Goal: Task Accomplishment & Management: Complete application form

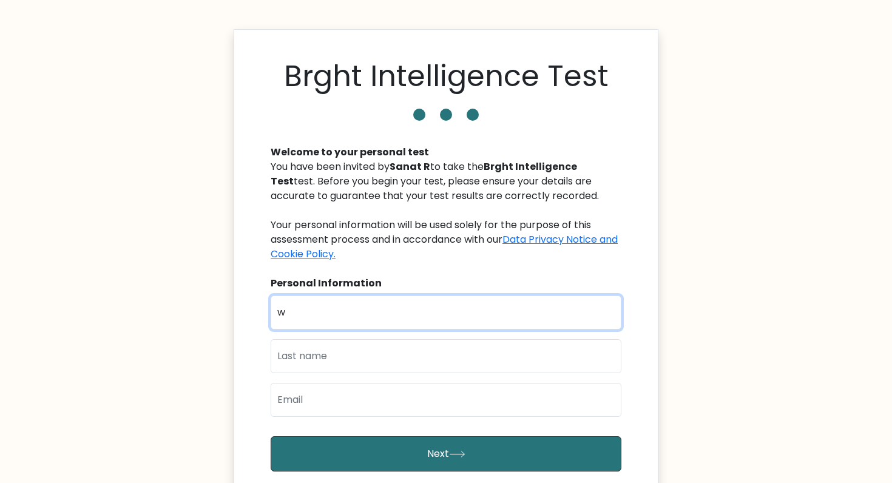
type input "w"
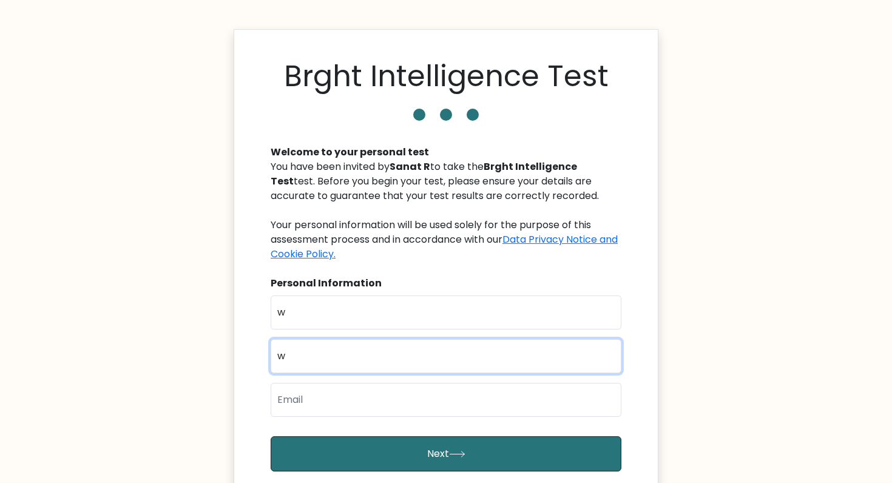
type input "w"
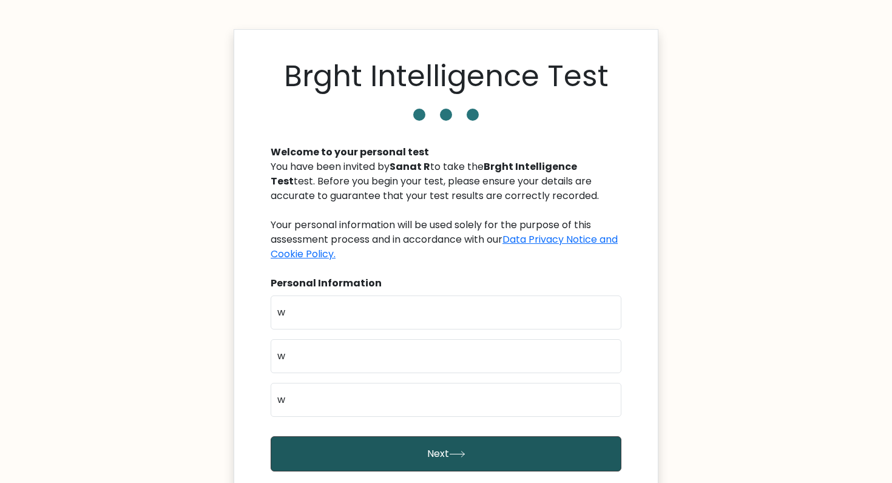
click at [339, 436] on button "Next" at bounding box center [446, 453] width 351 height 35
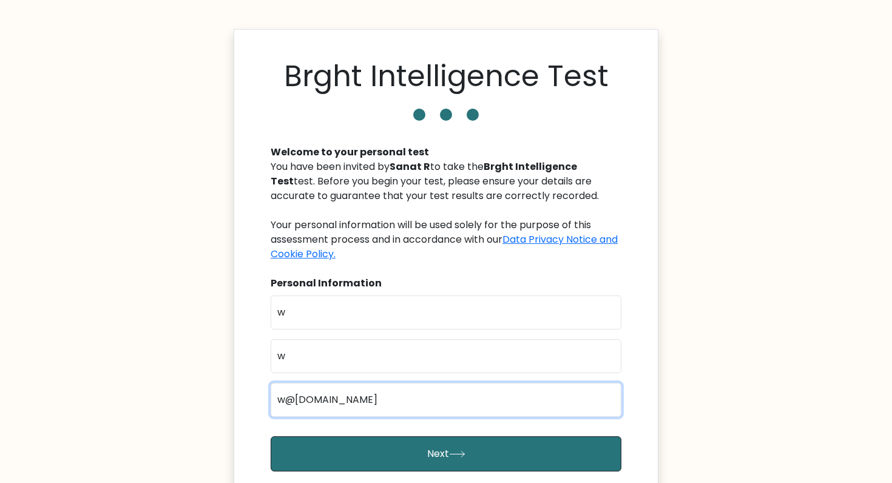
type input "w@[DOMAIN_NAME]"
click at [446, 453] on button "Next" at bounding box center [446, 453] width 351 height 35
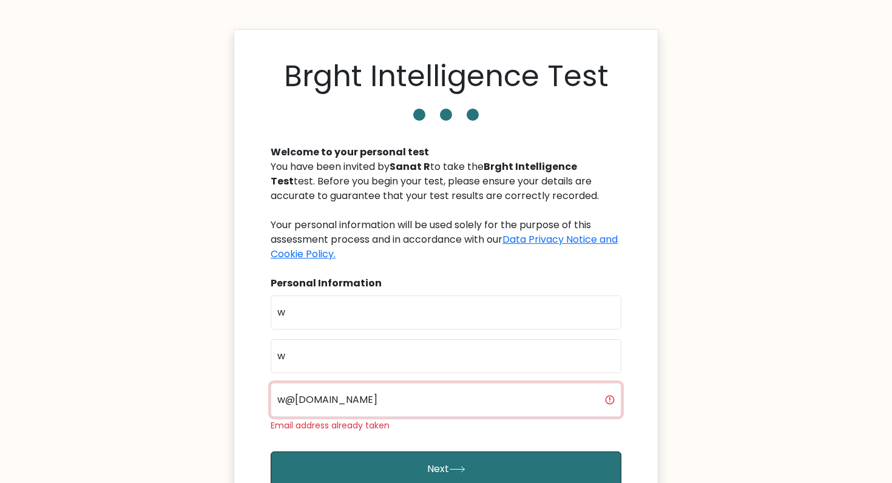
click at [384, 401] on input "w@[DOMAIN_NAME]" at bounding box center [446, 400] width 351 height 34
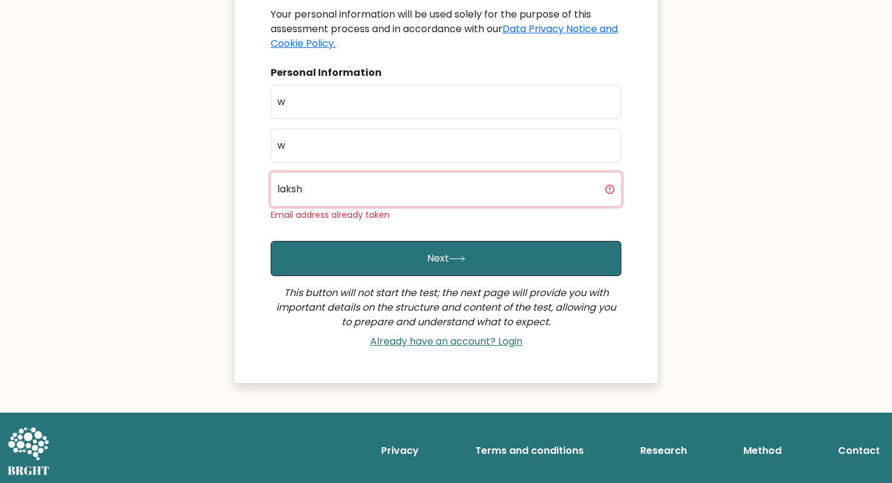
scroll to position [206, 0]
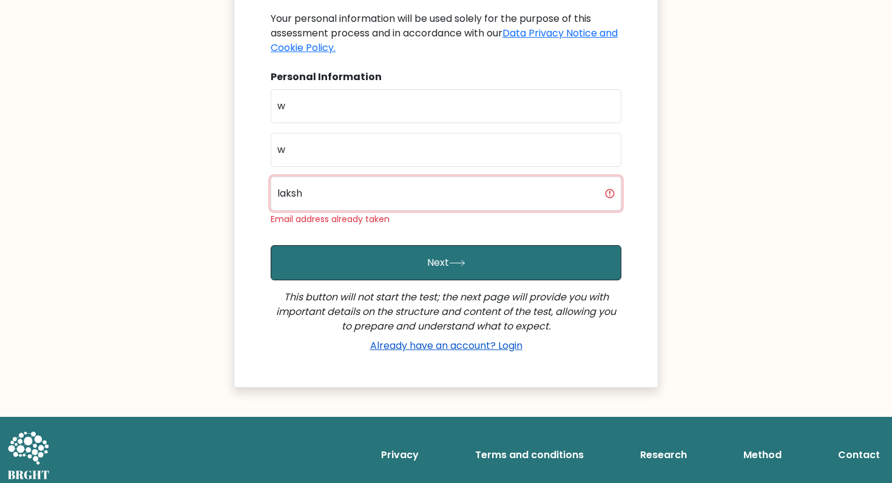
type input "laksh"
click at [416, 348] on link "Already have an account? Login" at bounding box center [446, 346] width 162 height 14
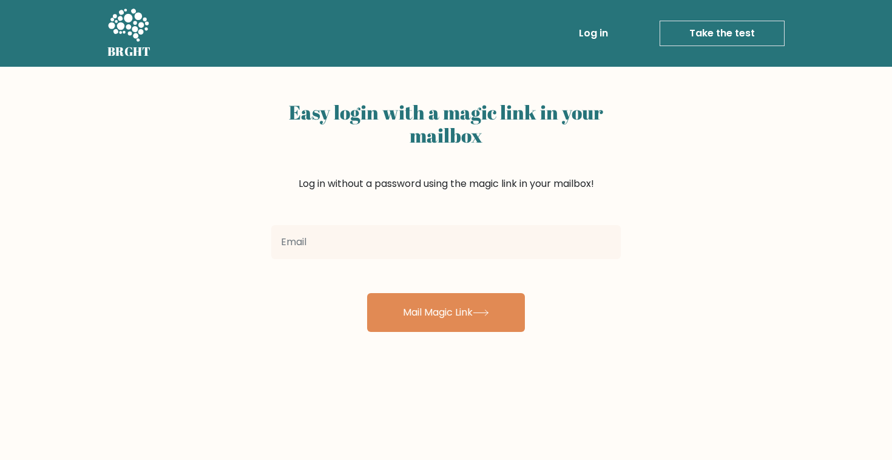
click at [696, 40] on link "Take the test" at bounding box center [722, 33] width 125 height 25
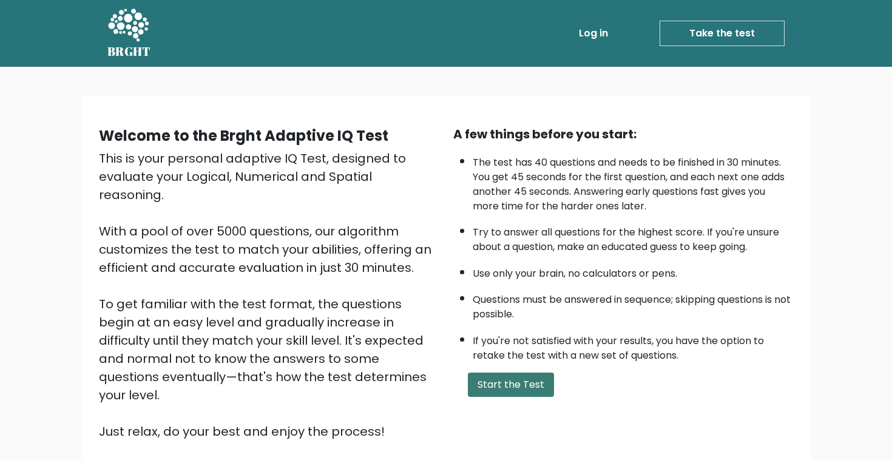
click at [507, 393] on button "Start the Test" at bounding box center [511, 385] width 86 height 24
click at [483, 346] on li "If you're not satisfied with your results, you have the option to retake the te…" at bounding box center [633, 345] width 321 height 35
click at [494, 397] on button "Start the Test" at bounding box center [511, 385] width 86 height 24
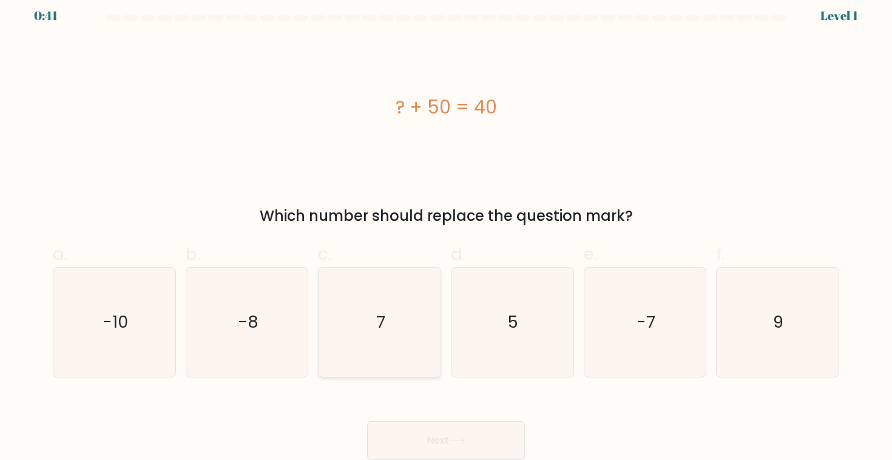
scroll to position [8, 0]
click at [116, 316] on text "-10" at bounding box center [115, 322] width 25 height 22
click at [446, 230] on input "a. -10" at bounding box center [446, 226] width 1 height 8
radio input "true"
click at [419, 441] on button "Next" at bounding box center [446, 440] width 158 height 39
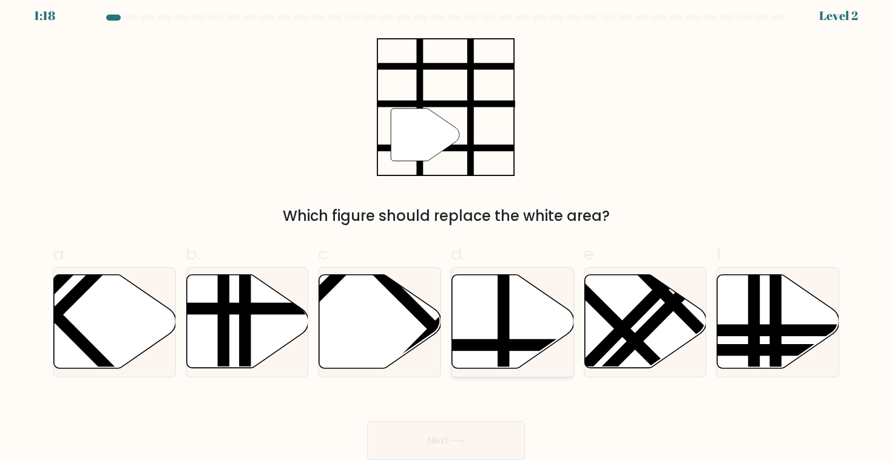
click at [523, 309] on icon at bounding box center [513, 321] width 122 height 93
click at [447, 230] on input "d." at bounding box center [446, 226] width 1 height 8
radio input "true"
click at [461, 441] on icon at bounding box center [457, 440] width 15 height 5
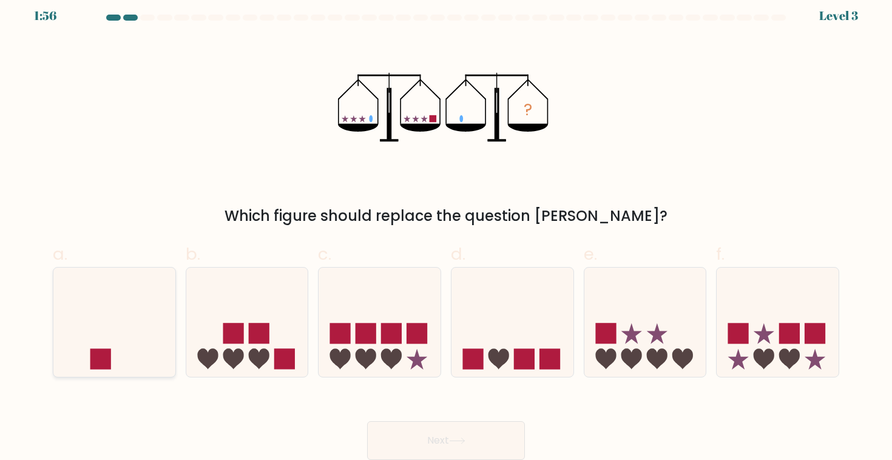
click at [148, 332] on icon at bounding box center [114, 322] width 122 height 101
click at [446, 230] on input "a." at bounding box center [446, 226] width 1 height 8
radio input "true"
click at [449, 426] on button "Next" at bounding box center [446, 440] width 158 height 39
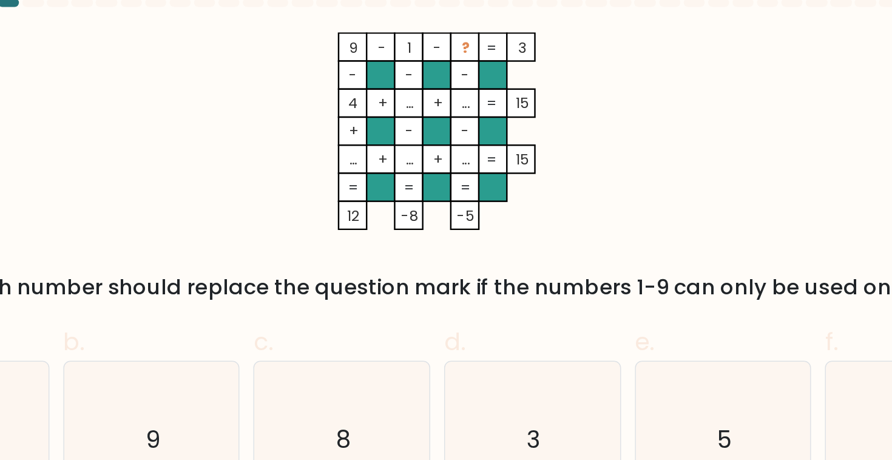
scroll to position [7, 0]
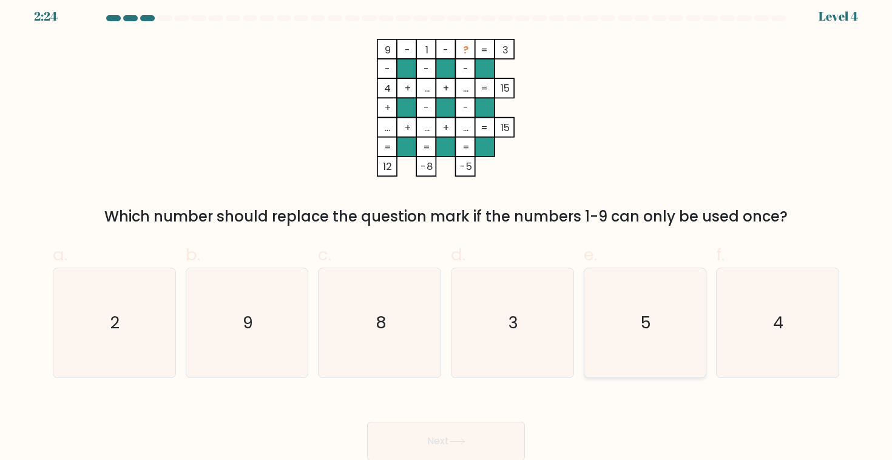
click at [616, 321] on icon "5" at bounding box center [645, 322] width 109 height 109
click at [447, 231] on input "e. 5" at bounding box center [446, 227] width 1 height 8
radio input "true"
click at [484, 427] on button "Next" at bounding box center [446, 441] width 158 height 39
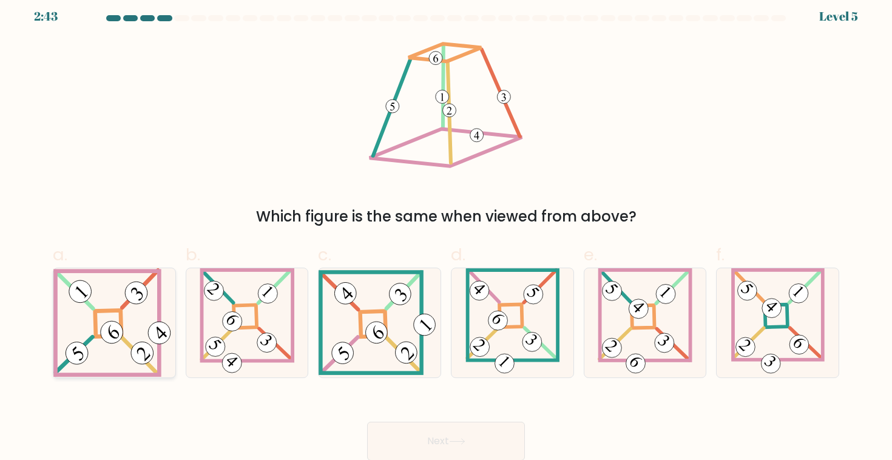
click at [91, 342] on icon at bounding box center [114, 322] width 122 height 109
click at [446, 231] on input "a." at bounding box center [446, 227] width 1 height 8
radio input "true"
click at [412, 440] on button "Next" at bounding box center [446, 441] width 158 height 39
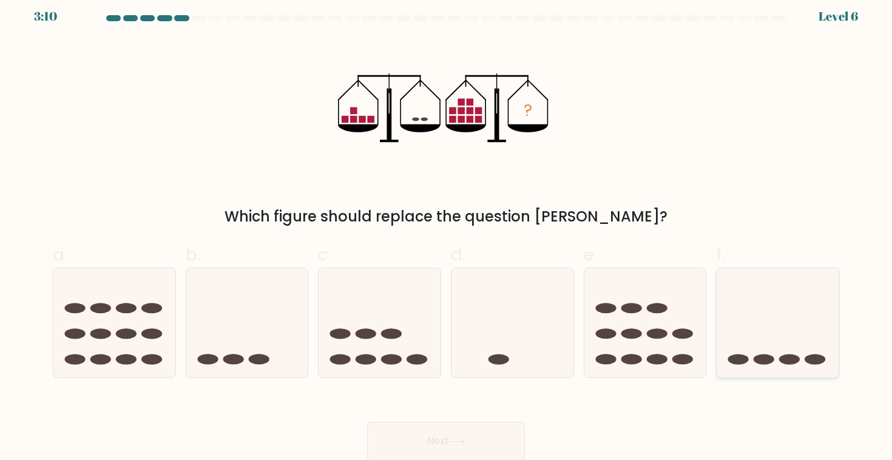
click at [750, 346] on icon at bounding box center [778, 323] width 122 height 101
click at [447, 231] on input "f." at bounding box center [446, 227] width 1 height 8
radio input "true"
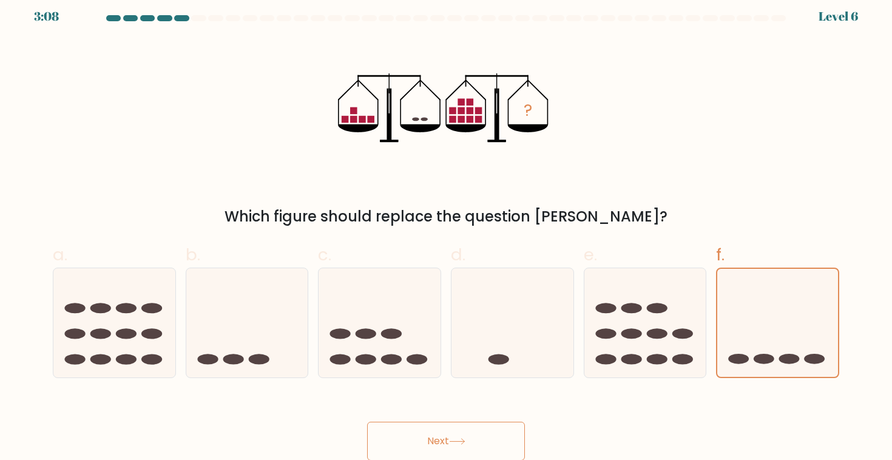
click at [500, 440] on button "Next" at bounding box center [446, 441] width 158 height 39
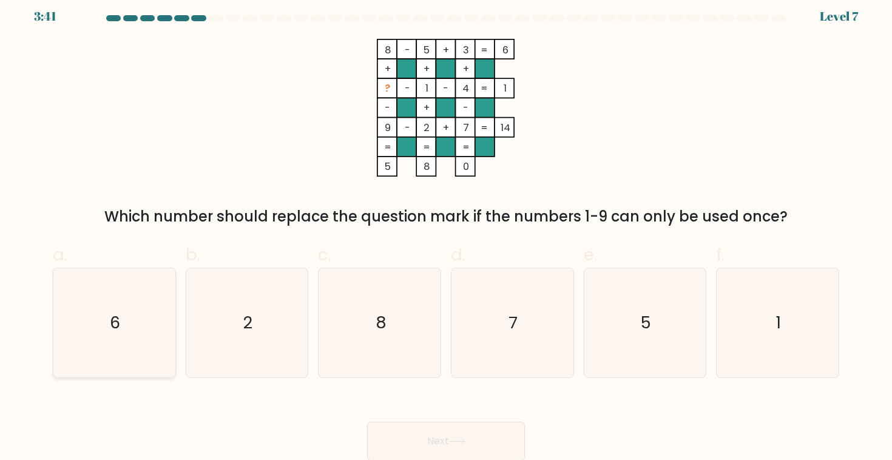
click at [142, 313] on icon "6" at bounding box center [113, 322] width 109 height 109
click at [446, 231] on input "a. 6" at bounding box center [446, 227] width 1 height 8
radio input "true"
click at [441, 449] on button "Next" at bounding box center [446, 441] width 158 height 39
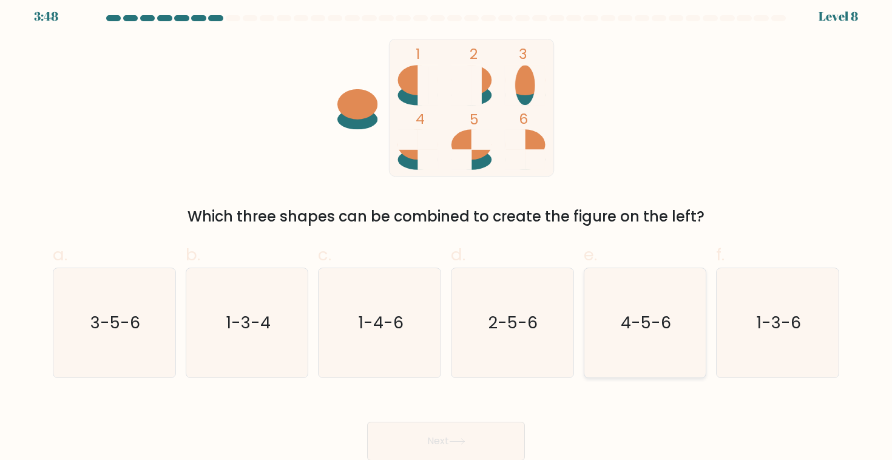
click at [619, 321] on icon "4-5-6" at bounding box center [645, 322] width 109 height 109
click at [447, 231] on input "e. 4-5-6" at bounding box center [446, 227] width 1 height 8
radio input "true"
click at [465, 438] on icon at bounding box center [457, 441] width 16 height 7
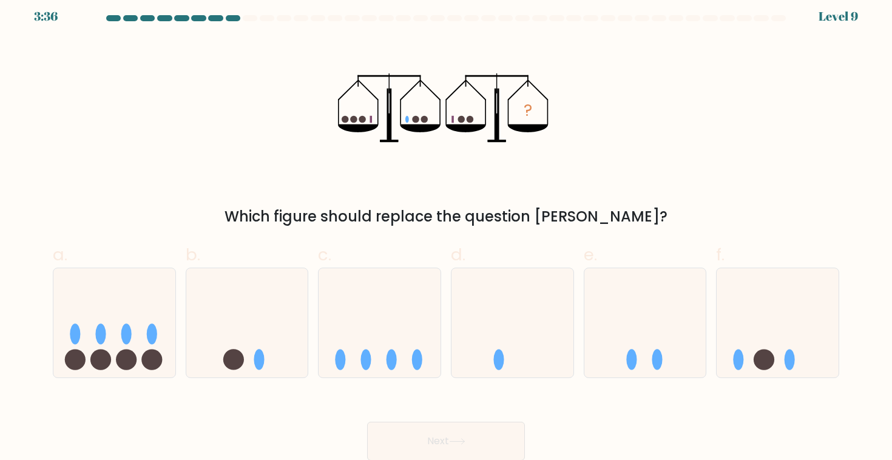
click at [358, 125] on icon at bounding box center [358, 128] width 41 height 8
click at [277, 329] on icon at bounding box center [247, 323] width 122 height 101
click at [446, 231] on input "b." at bounding box center [446, 227] width 1 height 8
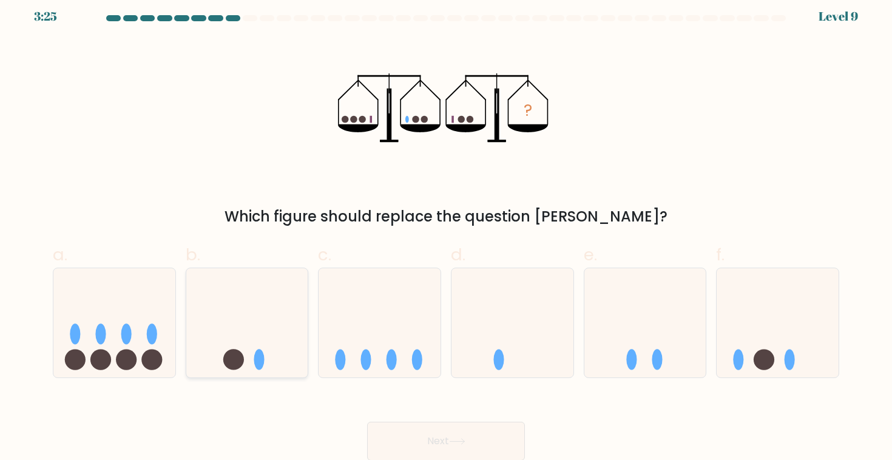
radio input "true"
click at [413, 441] on button "Next" at bounding box center [446, 441] width 158 height 39
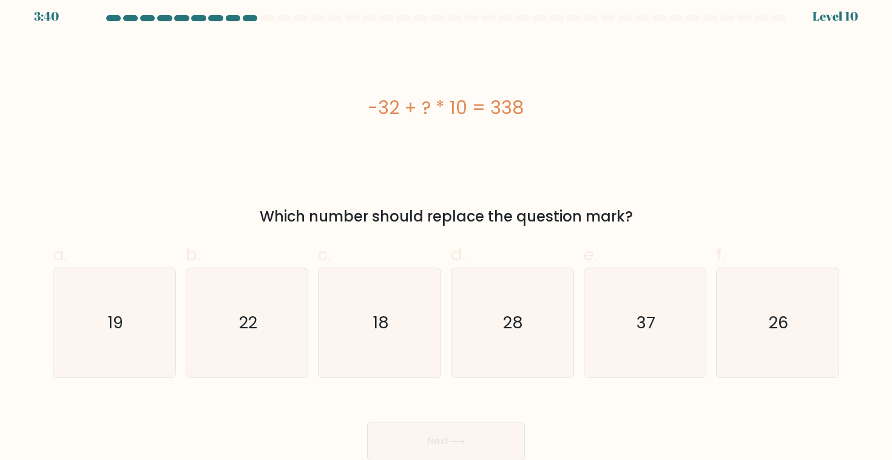
click at [582, 337] on div "e. 37" at bounding box center [645, 310] width 133 height 136
click at [614, 320] on icon "37" at bounding box center [645, 322] width 109 height 109
click at [447, 231] on input "e. 37" at bounding box center [446, 227] width 1 height 8
radio input "true"
click at [476, 423] on button "Next" at bounding box center [446, 441] width 158 height 39
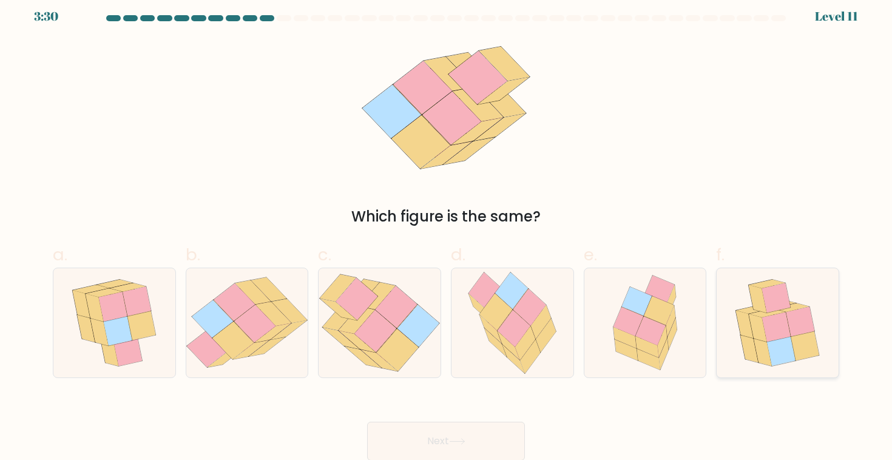
click at [775, 336] on icon at bounding box center [776, 327] width 29 height 30
click at [447, 231] on input "f." at bounding box center [446, 227] width 1 height 8
radio input "true"
click at [472, 435] on button "Next" at bounding box center [446, 441] width 158 height 39
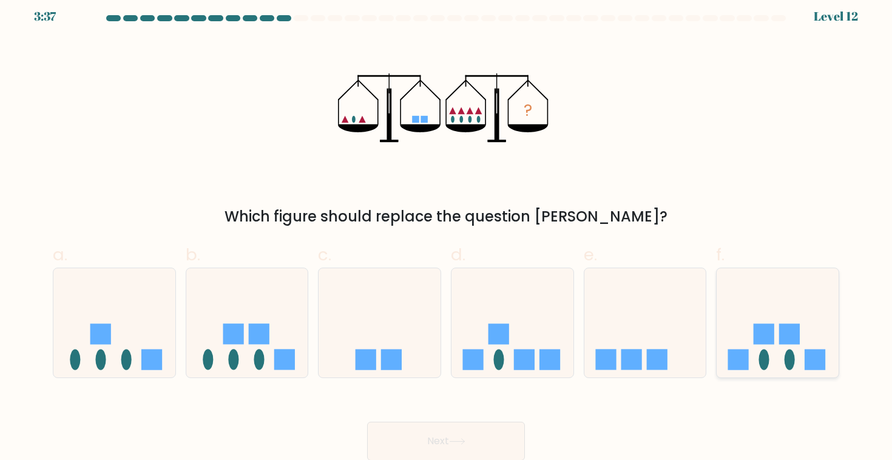
click at [752, 330] on icon at bounding box center [778, 323] width 122 height 101
click at [447, 231] on input "f." at bounding box center [446, 227] width 1 height 8
radio input "true"
click at [461, 438] on icon at bounding box center [457, 441] width 16 height 7
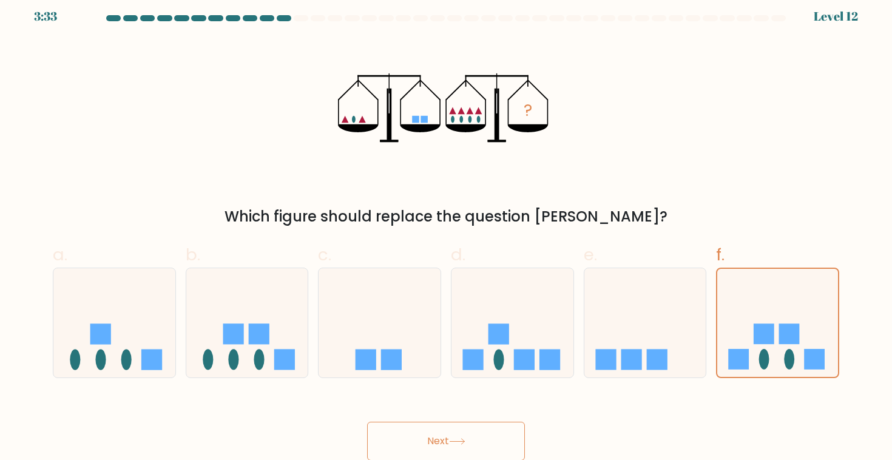
click at [461, 438] on icon at bounding box center [457, 441] width 16 height 7
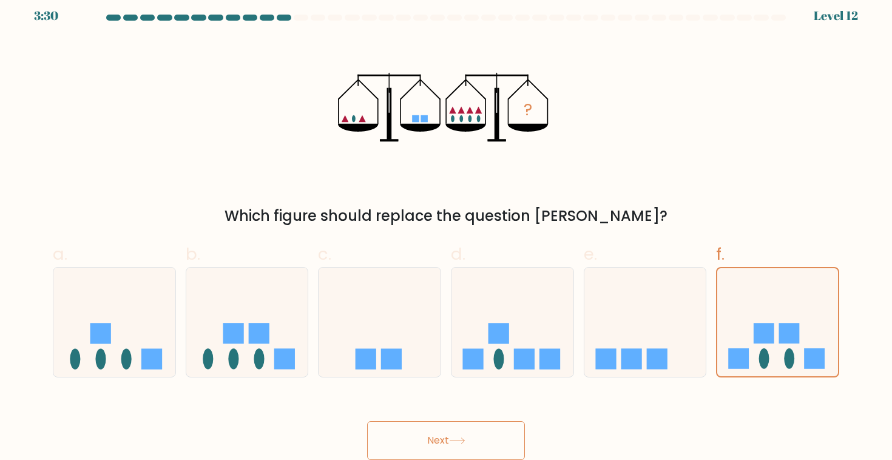
click at [461, 438] on icon at bounding box center [457, 441] width 16 height 7
click at [574, 359] on div "d." at bounding box center [512, 310] width 133 height 136
click at [597, 352] on rect at bounding box center [606, 358] width 21 height 21
click at [447, 230] on input "e." at bounding box center [446, 226] width 1 height 8
radio input "true"
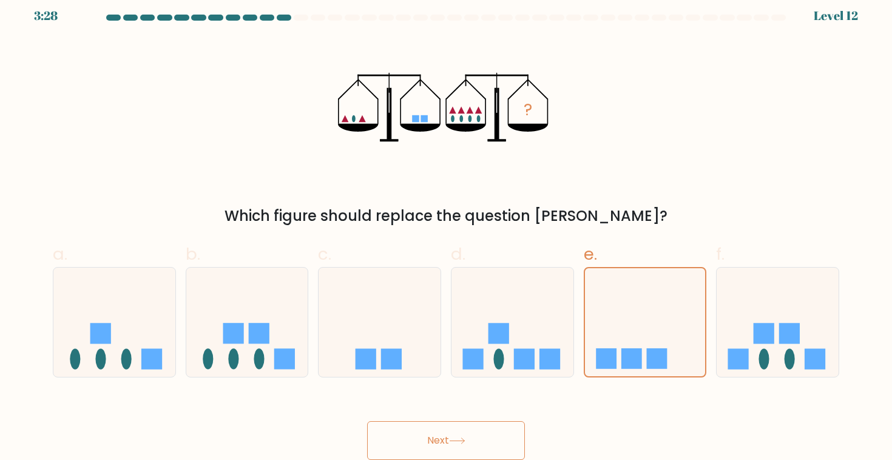
click at [714, 333] on div "f." at bounding box center [777, 310] width 133 height 136
click at [768, 331] on rect at bounding box center [764, 333] width 21 height 21
click at [447, 230] on input "f." at bounding box center [446, 226] width 1 height 8
radio input "true"
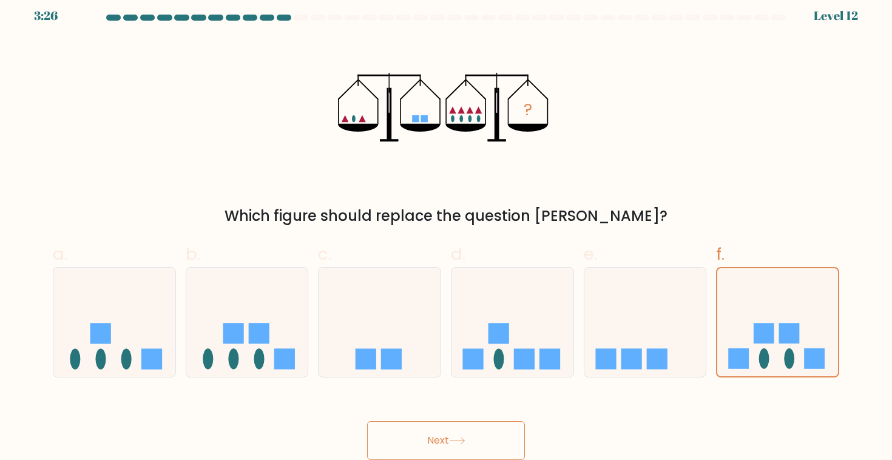
click at [472, 435] on button "Next" at bounding box center [446, 440] width 158 height 39
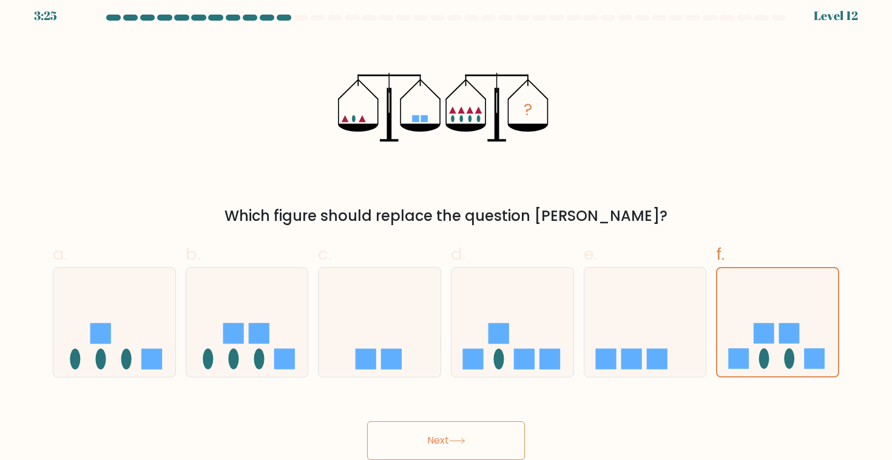
click at [472, 435] on button "Next" at bounding box center [446, 440] width 158 height 39
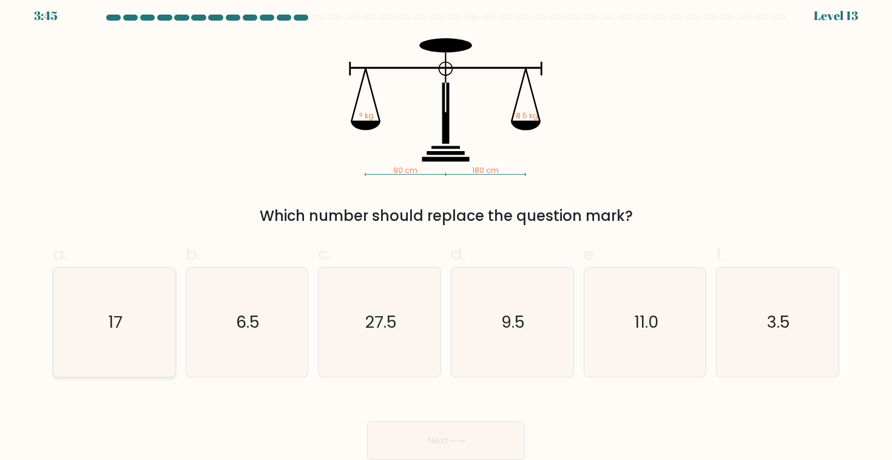
click at [120, 312] on text "17" at bounding box center [115, 322] width 15 height 22
click at [446, 230] on input "a. 17" at bounding box center [446, 226] width 1 height 8
radio input "true"
click at [460, 436] on button "Next" at bounding box center [446, 440] width 158 height 39
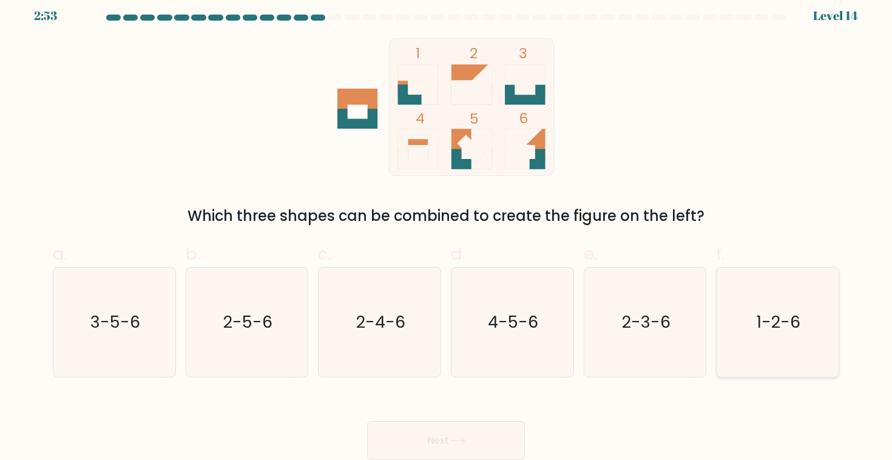
click at [742, 316] on icon "1-2-6" at bounding box center [777, 322] width 109 height 109
click at [447, 230] on input "f. 1-2-6" at bounding box center [446, 226] width 1 height 8
radio input "true"
click at [480, 421] on button "Next" at bounding box center [446, 440] width 158 height 39
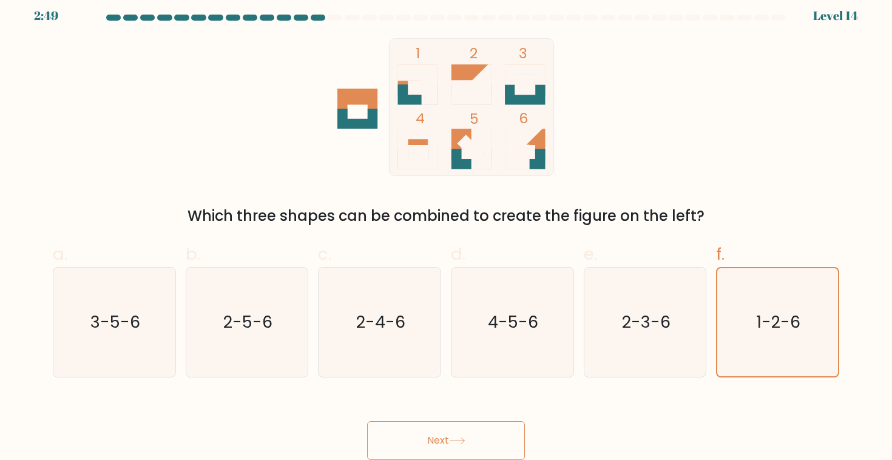
click at [487, 433] on button "Next" at bounding box center [446, 440] width 158 height 39
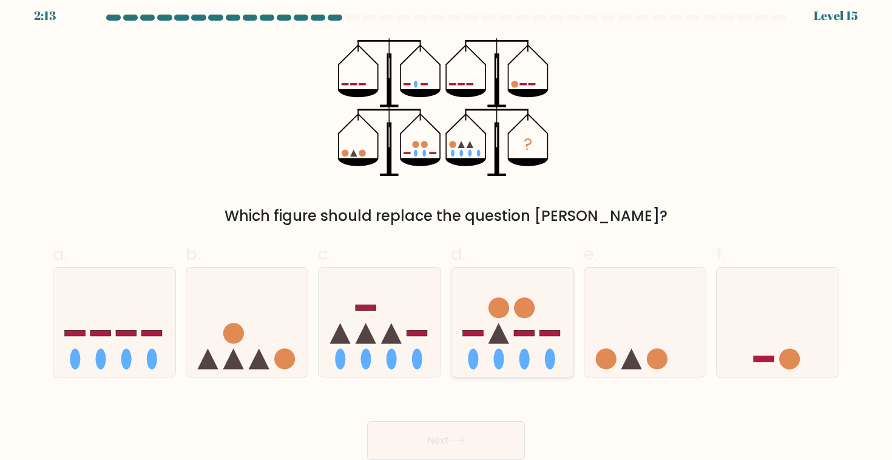
click at [510, 351] on icon at bounding box center [513, 322] width 122 height 101
click at [447, 230] on input "d." at bounding box center [446, 226] width 1 height 8
radio input "true"
click at [446, 442] on button "Next" at bounding box center [446, 440] width 158 height 39
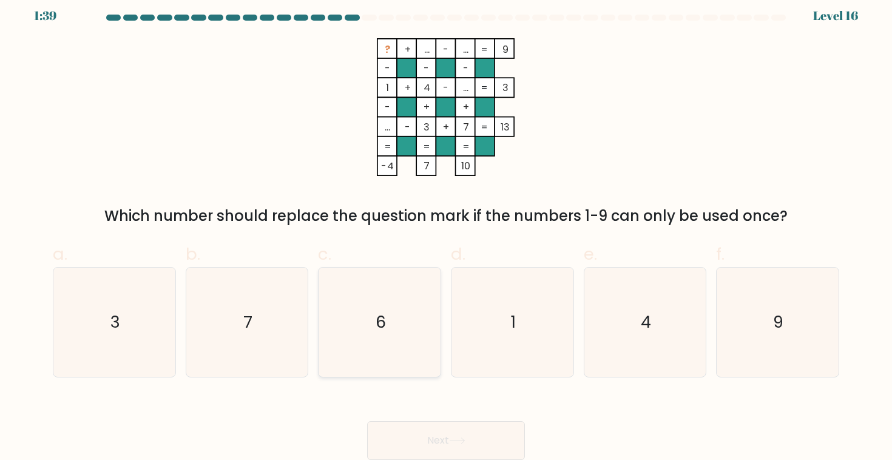
click at [368, 310] on icon "6" at bounding box center [379, 322] width 109 height 109
click at [446, 230] on input "c. 6" at bounding box center [446, 226] width 1 height 8
radio input "true"
click at [432, 430] on button "Next" at bounding box center [446, 440] width 158 height 39
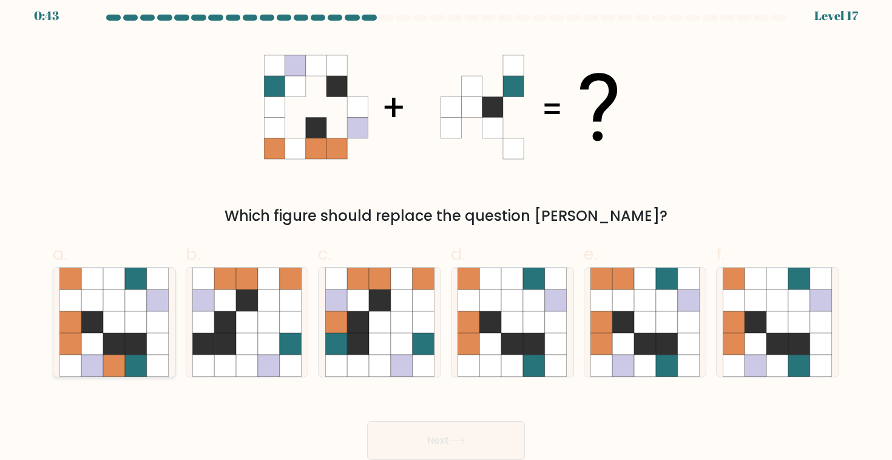
click at [144, 293] on icon at bounding box center [136, 301] width 22 height 22
click at [446, 230] on input "a." at bounding box center [446, 226] width 1 height 8
radio input "true"
click at [440, 431] on button "Next" at bounding box center [446, 440] width 158 height 39
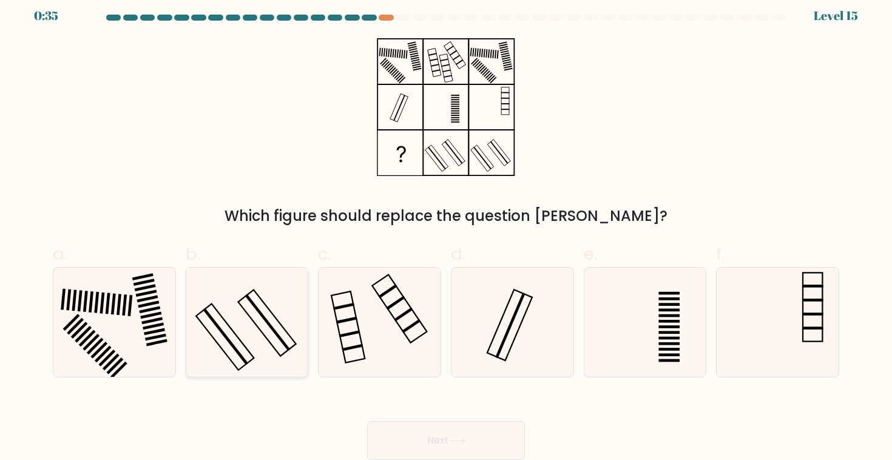
click at [272, 314] on icon at bounding box center [246, 322] width 109 height 109
click at [446, 230] on input "b." at bounding box center [446, 226] width 1 height 8
radio input "true"
click at [449, 427] on button "Next" at bounding box center [446, 440] width 158 height 39
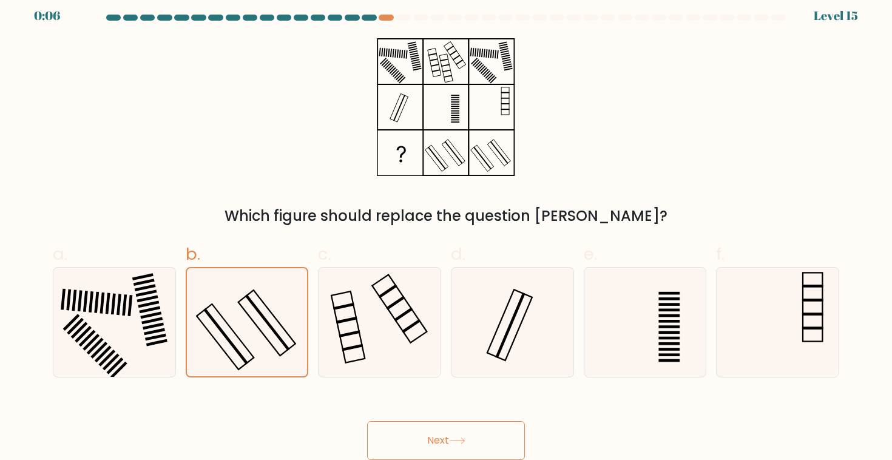
click at [449, 427] on button "Next" at bounding box center [446, 440] width 158 height 39
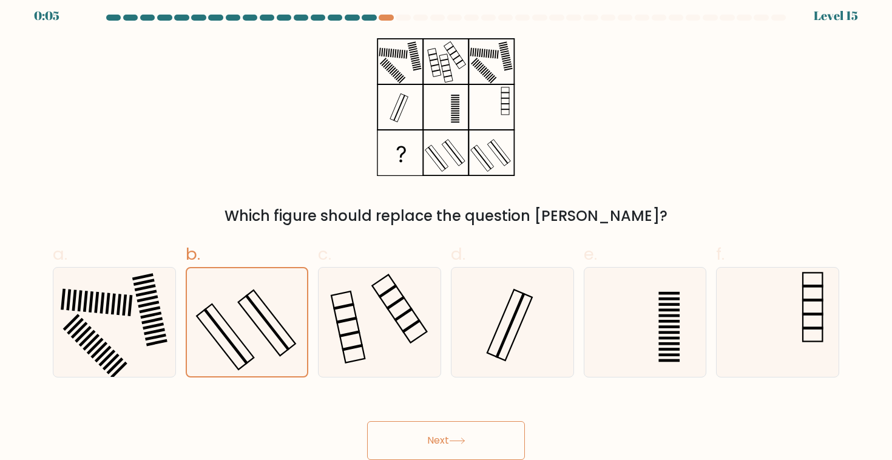
click at [449, 427] on button "Next" at bounding box center [446, 440] width 158 height 39
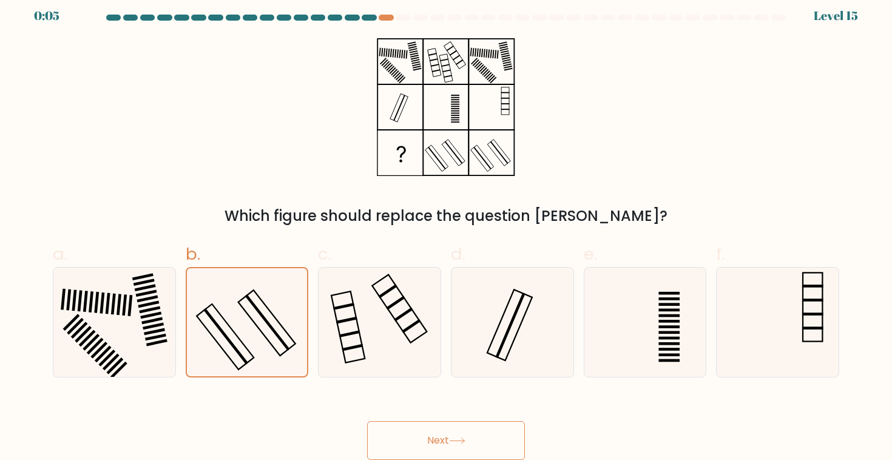
click at [449, 427] on button "Next" at bounding box center [446, 440] width 158 height 39
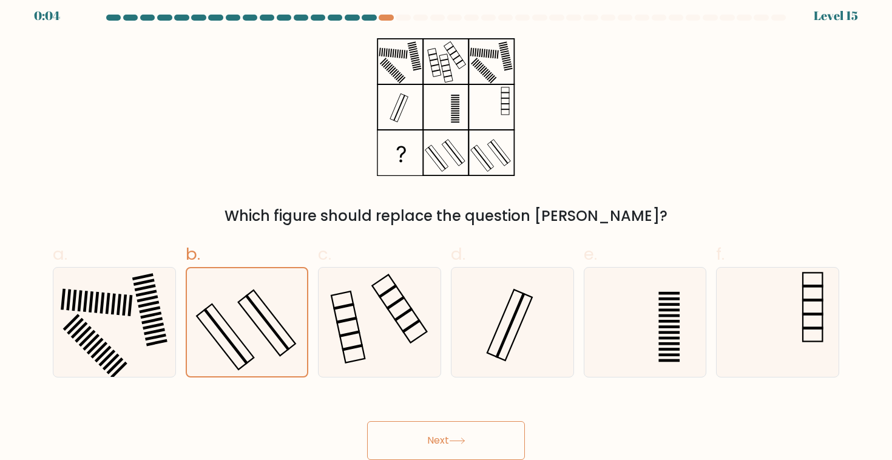
click at [449, 427] on button "Next" at bounding box center [446, 440] width 158 height 39
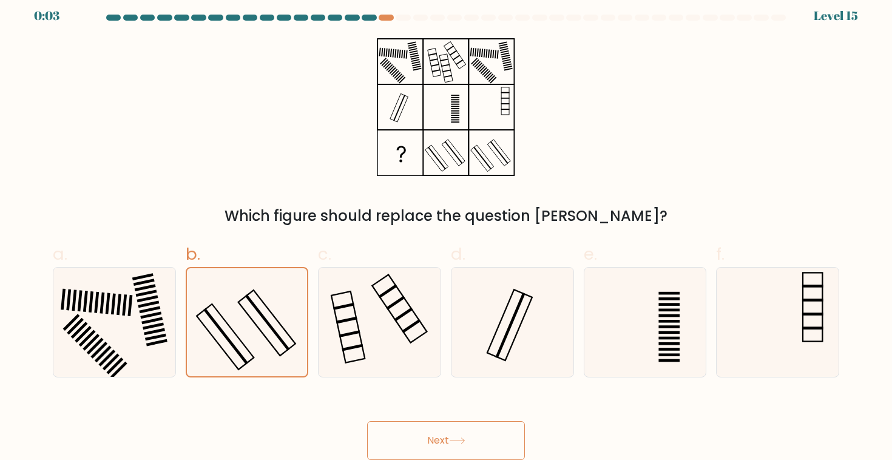
click at [449, 427] on button "Next" at bounding box center [446, 440] width 158 height 39
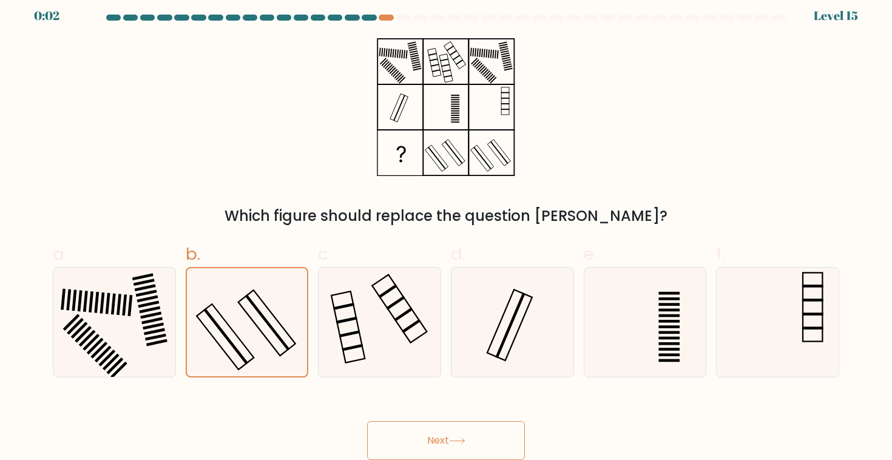
click at [449, 427] on button "Next" at bounding box center [446, 440] width 158 height 39
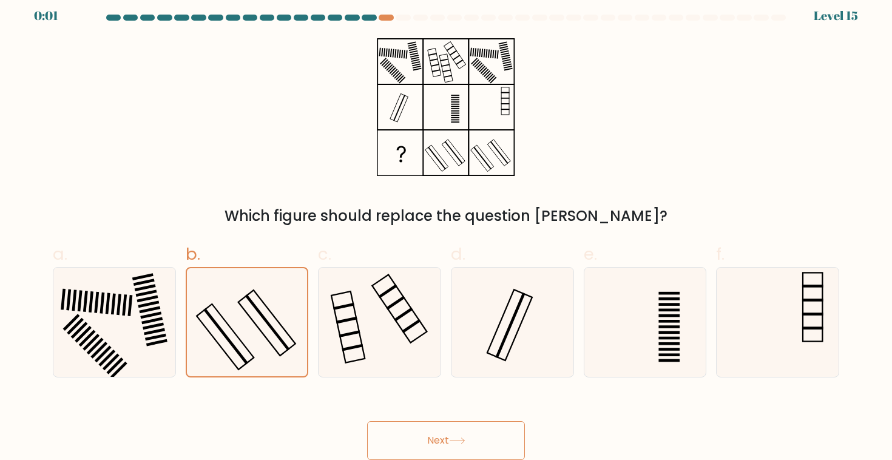
click at [449, 427] on button "Next" at bounding box center [446, 440] width 158 height 39
click at [449, 427] on div "Next" at bounding box center [446, 426] width 801 height 68
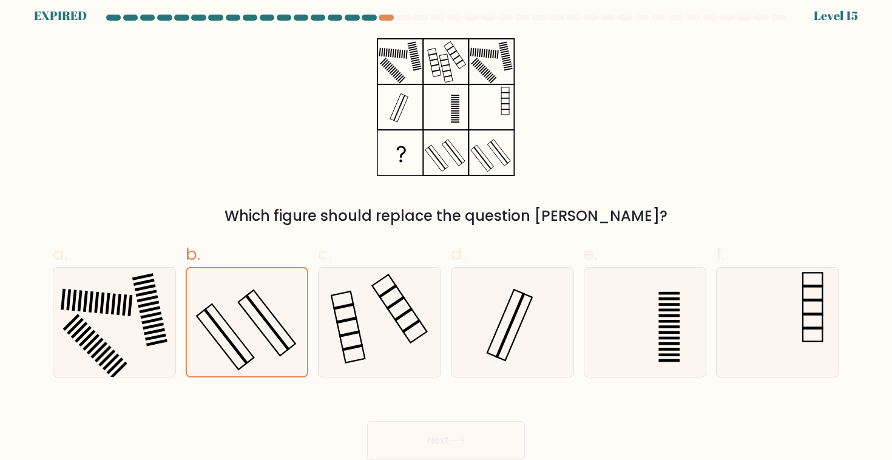
click at [449, 427] on div "Next" at bounding box center [446, 426] width 801 height 68
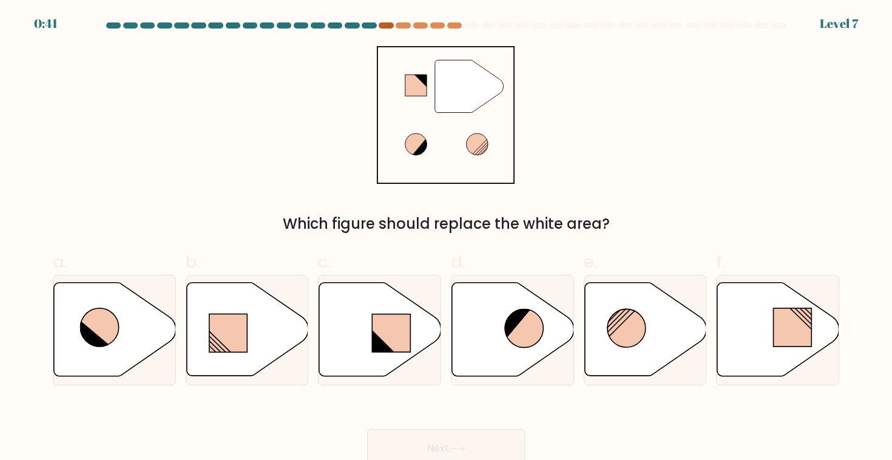
click at [384, 25] on div at bounding box center [386, 25] width 15 height 6
click at [740, 321] on icon at bounding box center [779, 329] width 122 height 93
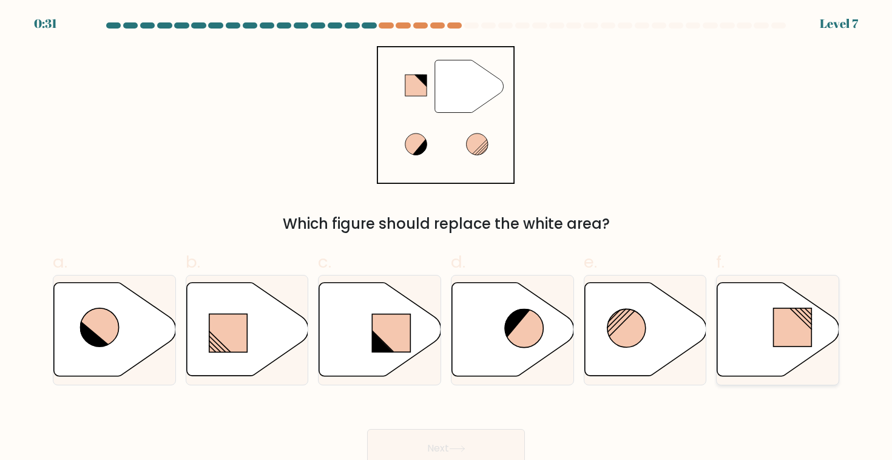
click at [447, 238] on input "f." at bounding box center [446, 234] width 1 height 8
radio input "true"
click at [493, 432] on button "Next" at bounding box center [446, 448] width 158 height 39
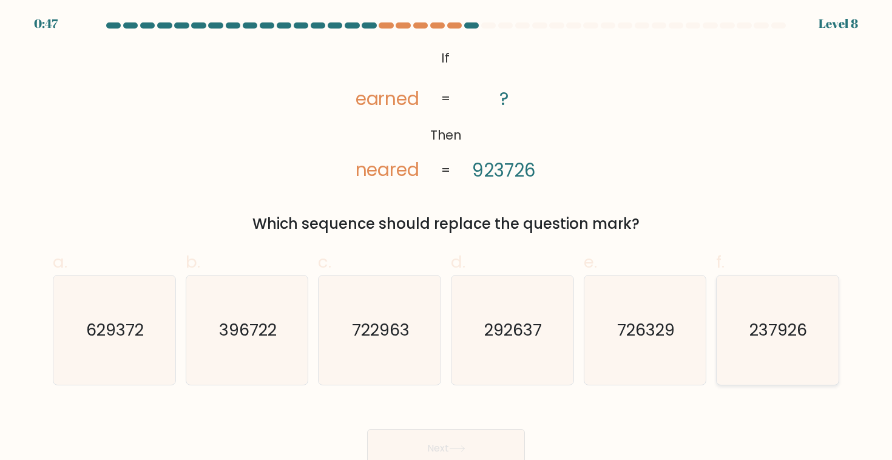
click at [786, 336] on text "237926" at bounding box center [779, 330] width 58 height 22
click at [447, 238] on input "f. 237926" at bounding box center [446, 234] width 1 height 8
radio input "true"
click at [470, 430] on button "Next" at bounding box center [446, 448] width 158 height 39
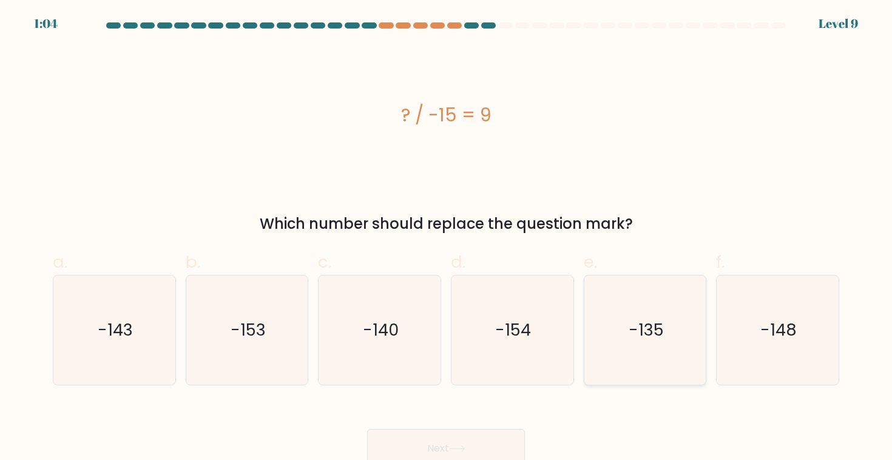
click at [655, 383] on icon "-135" at bounding box center [645, 330] width 109 height 109
click at [447, 238] on input "e. -135" at bounding box center [446, 234] width 1 height 8
radio input "true"
click at [460, 450] on icon at bounding box center [457, 449] width 16 height 7
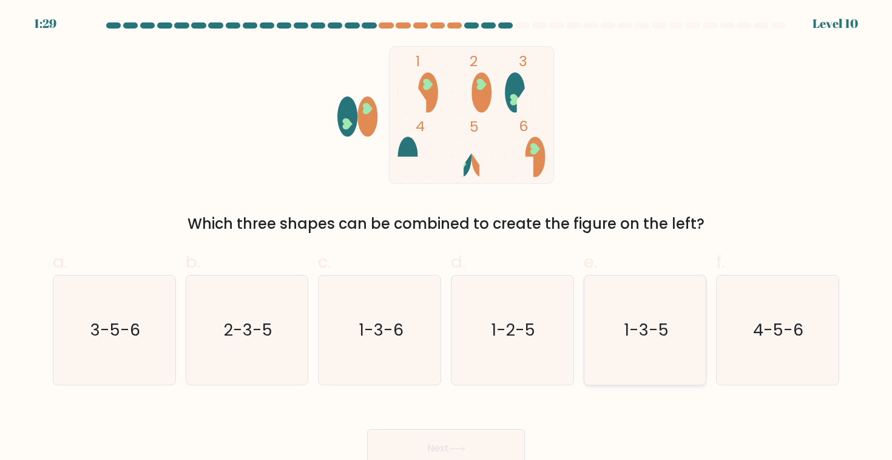
click at [623, 301] on icon "1-3-5" at bounding box center [645, 330] width 109 height 109
click at [447, 238] on input "e. 1-3-5" at bounding box center [446, 234] width 1 height 8
radio input "true"
click at [461, 438] on button "Next" at bounding box center [446, 448] width 158 height 39
